Goal: Information Seeking & Learning: Compare options

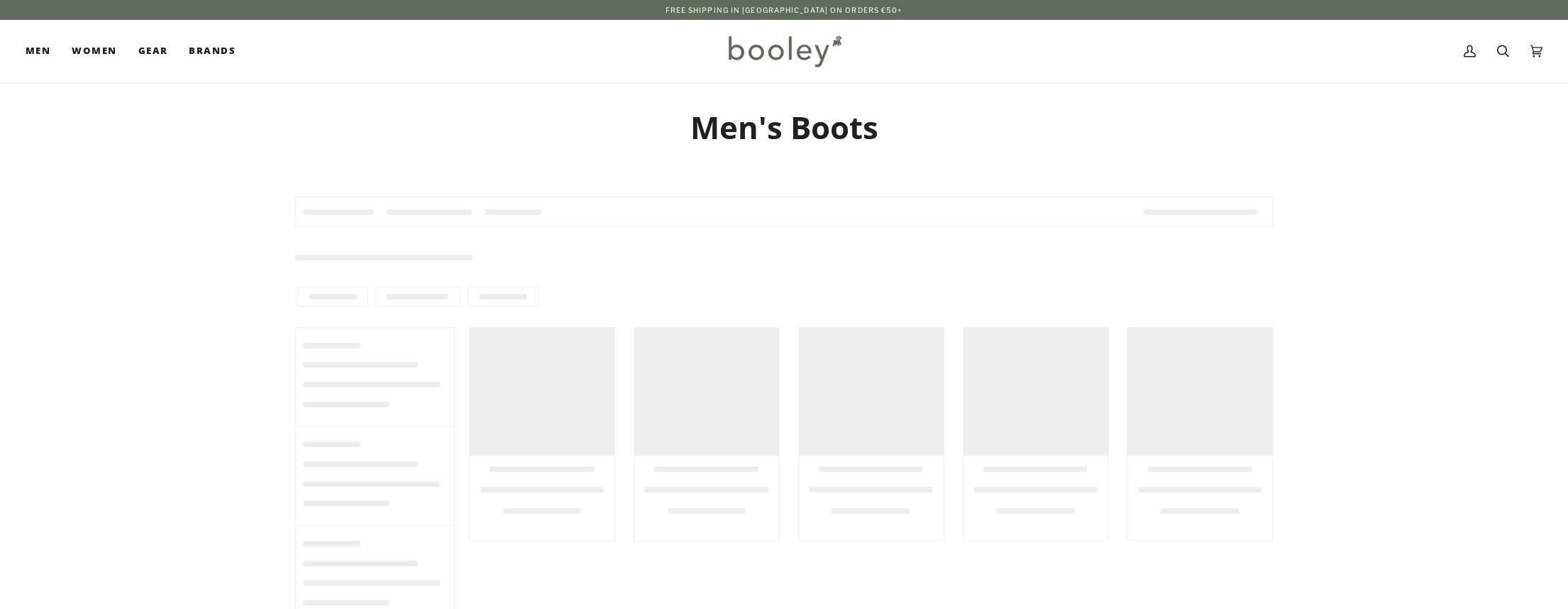
click at [1512, 220] on div at bounding box center [784, 411] width 1568 height 480
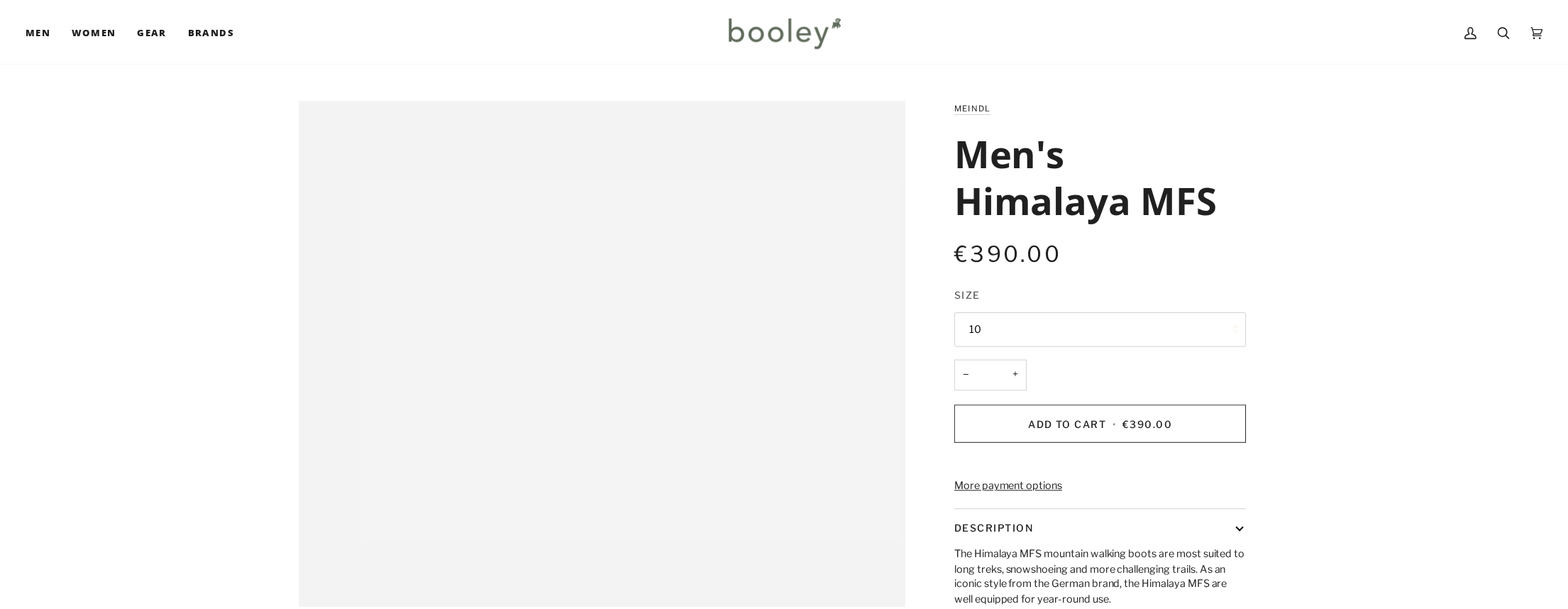
scroll to position [38, 0]
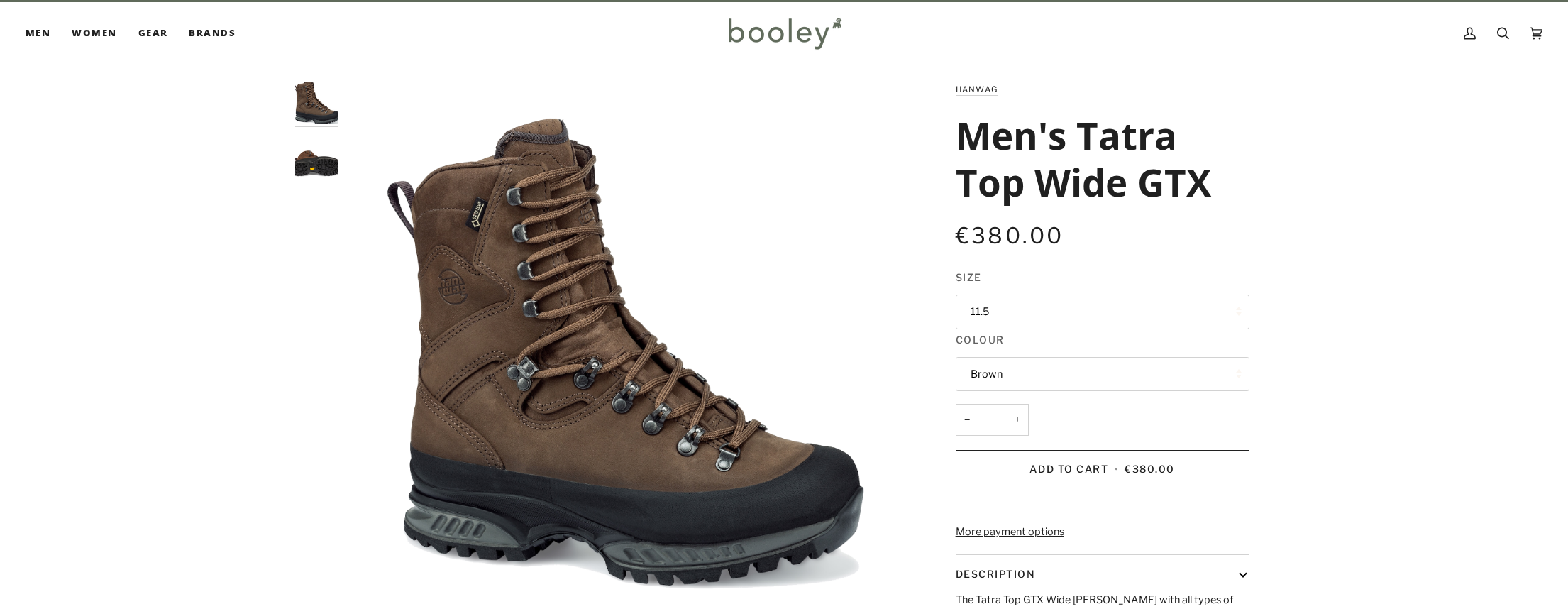
scroll to position [18, 0]
